Goal: Share content

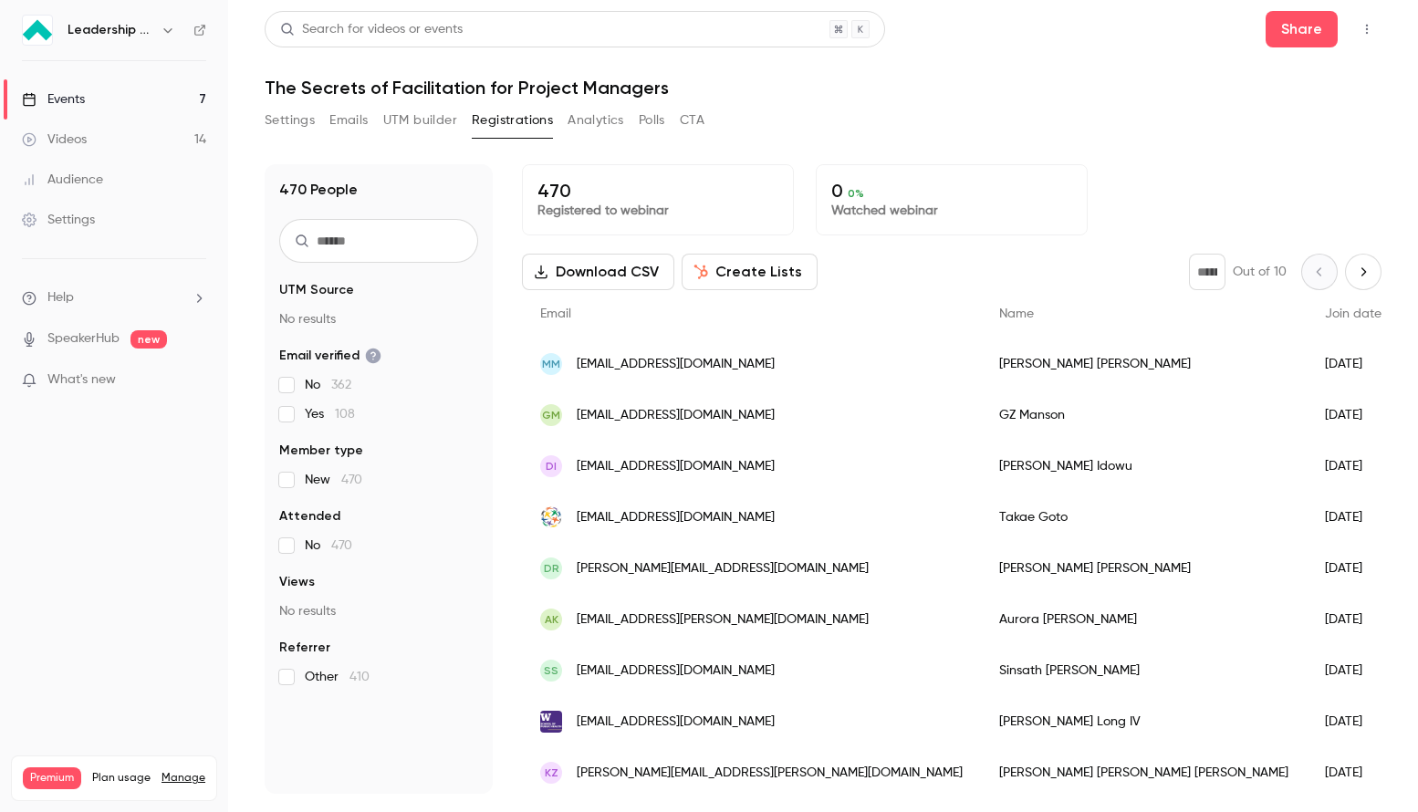
scroll to position [635, 0]
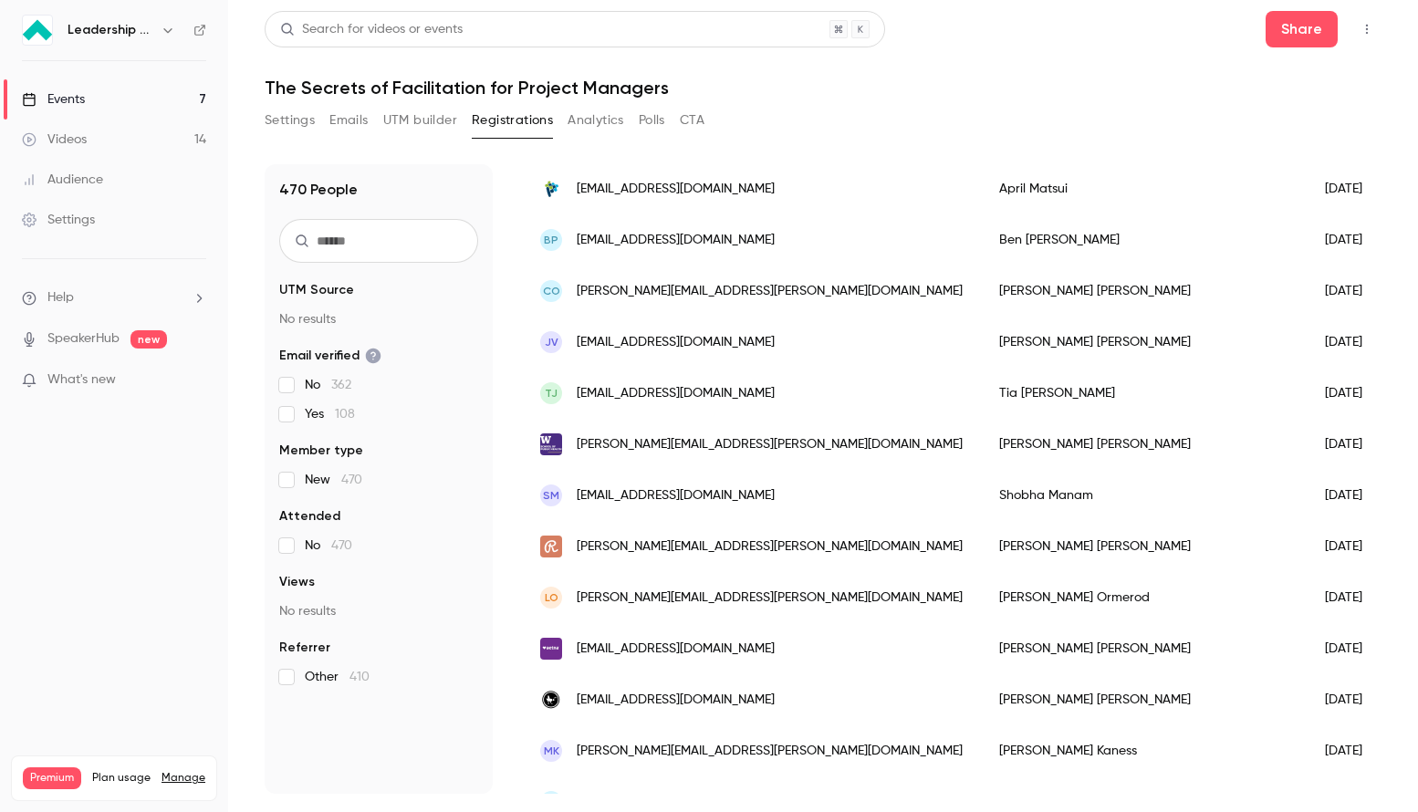
click at [115, 92] on link "Events 7" at bounding box center [114, 99] width 228 height 40
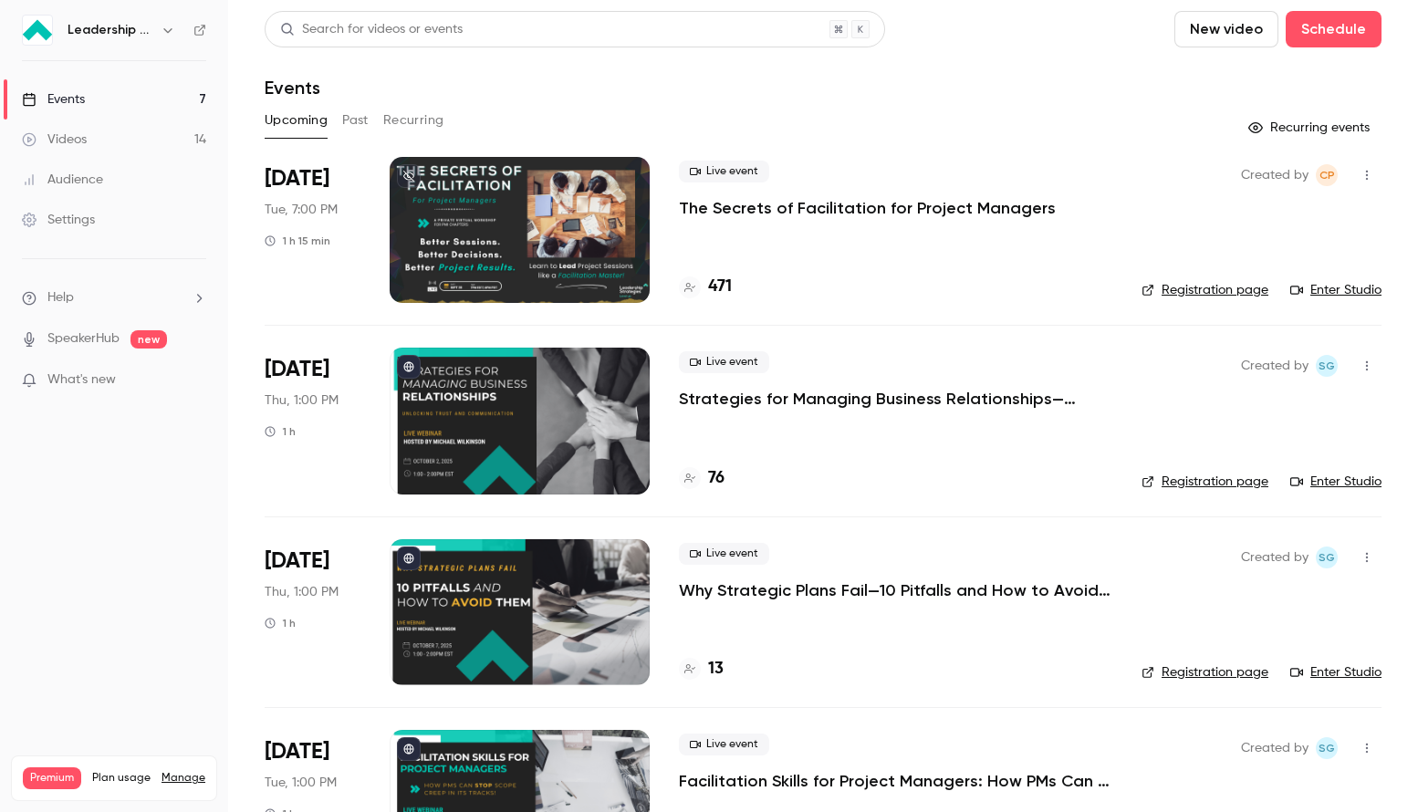
click at [1371, 174] on icon "button" at bounding box center [1367, 175] width 15 height 13
click at [1298, 229] on div "Share" at bounding box center [1297, 222] width 139 height 18
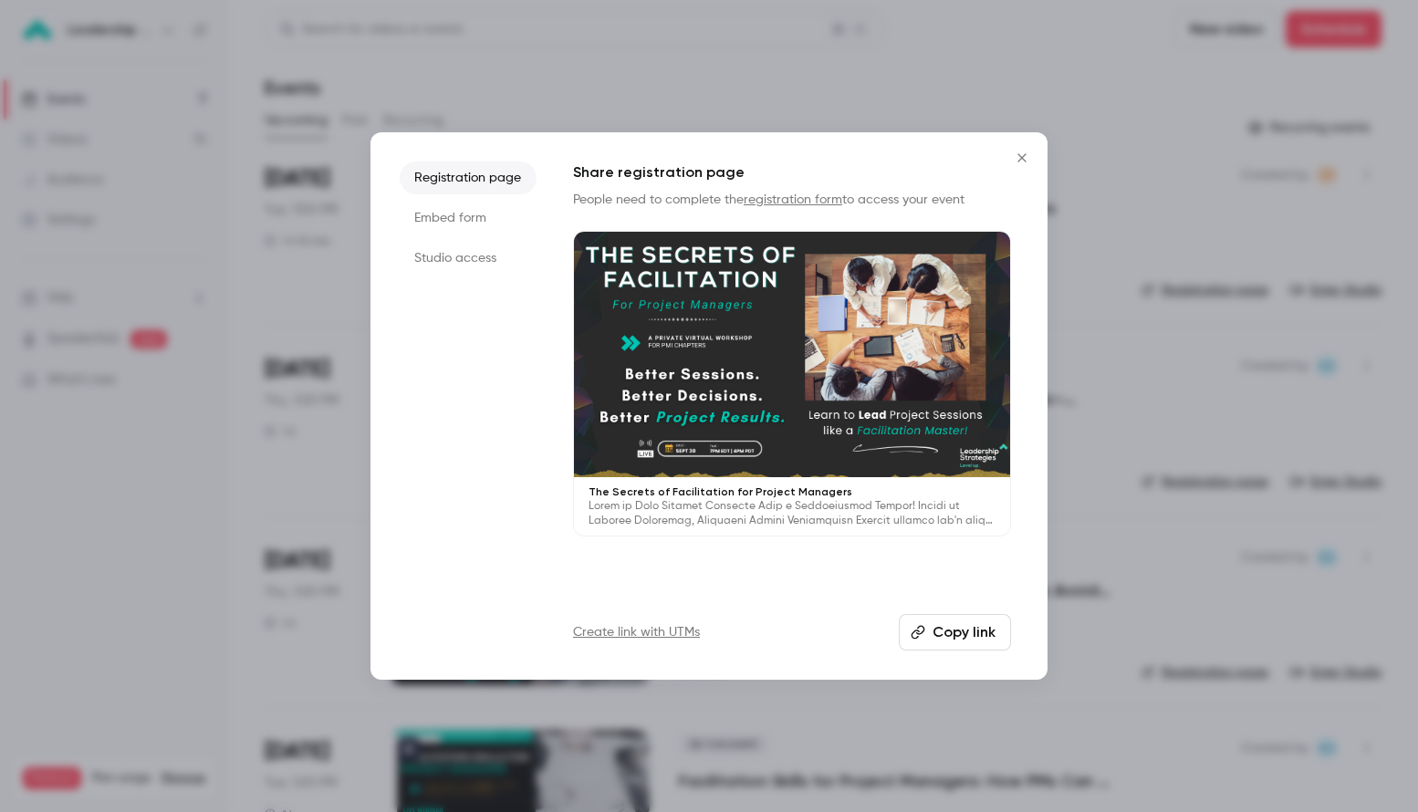
click at [444, 252] on li "Studio access" at bounding box center [468, 258] width 137 height 33
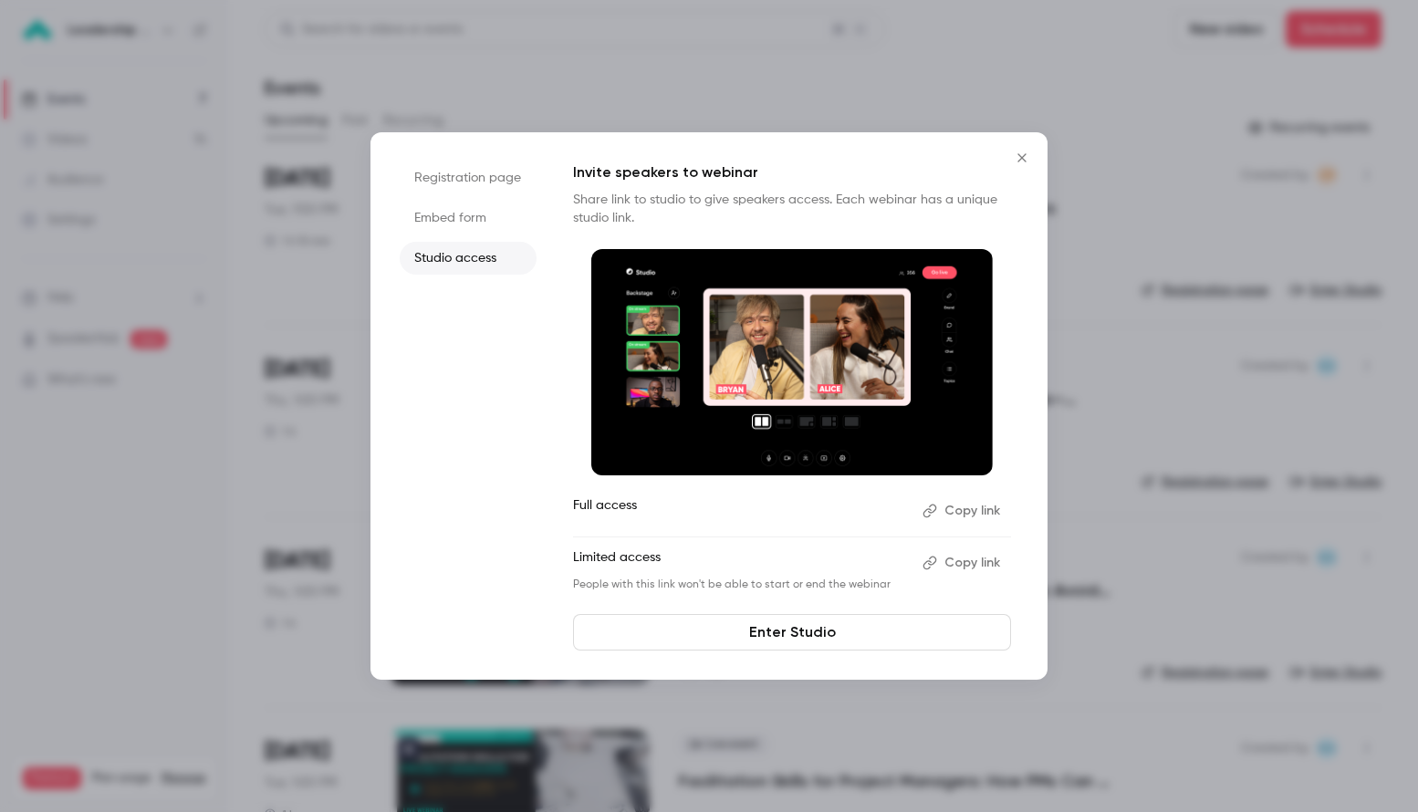
click at [974, 510] on button "Copy link" at bounding box center [963, 511] width 96 height 29
